Goal: Find specific page/section: Find specific page/section

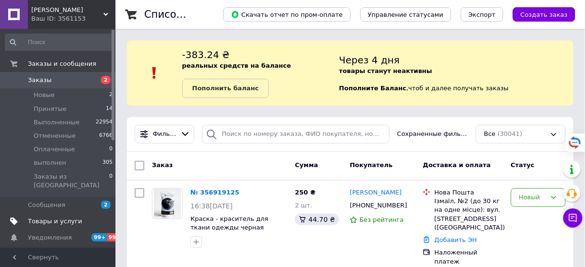
click at [50, 217] on span "Товары и услуги" at bounding box center [55, 221] width 54 height 9
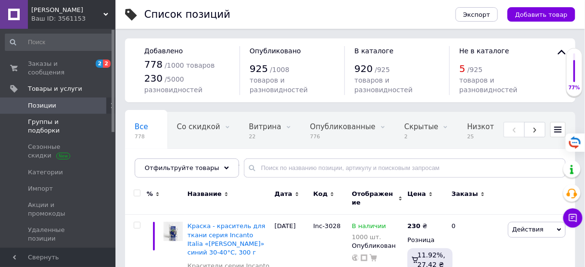
click at [38, 118] on span "Группы и подборки" at bounding box center [58, 126] width 61 height 17
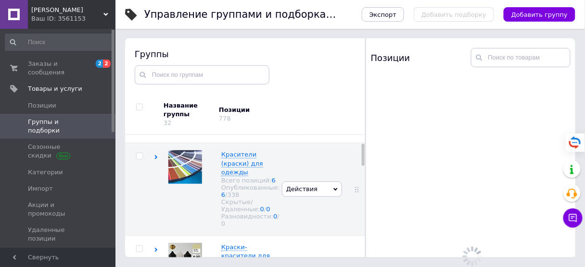
scroll to position [54, 0]
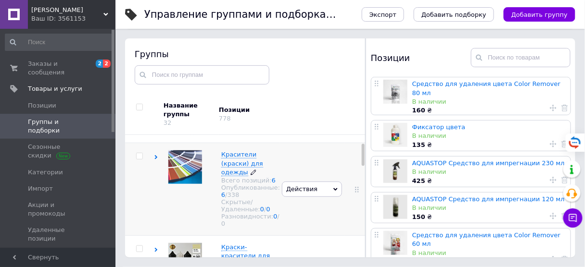
click at [270, 183] on div "Всего позиций: 6" at bounding box center [250, 180] width 59 height 7
click at [265, 181] on div "Всего позиций: 6" at bounding box center [250, 180] width 59 height 7
click at [265, 184] on div "Всего позиций: 6" at bounding box center [250, 180] width 59 height 7
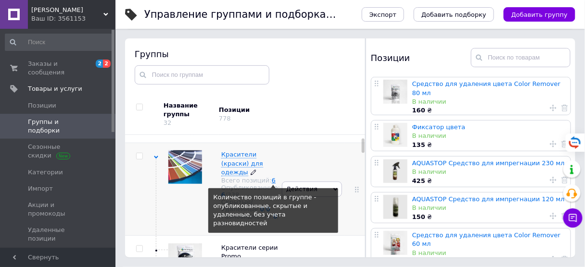
click at [272, 184] on link "6" at bounding box center [274, 180] width 4 height 7
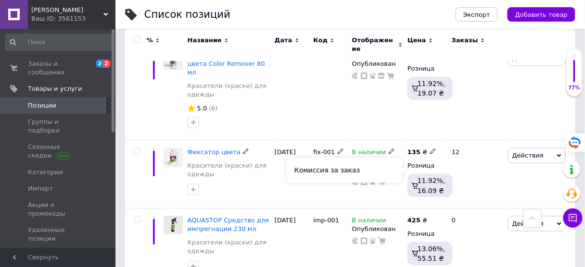
scroll to position [231, 0]
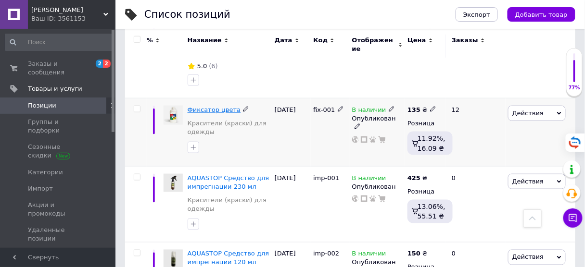
click at [212, 106] on span "Фиксатор цвета" at bounding box center [214, 109] width 53 height 7
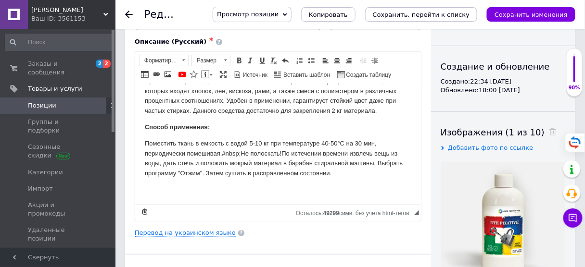
scroll to position [115, 0]
